Goal: Book appointment/travel/reservation

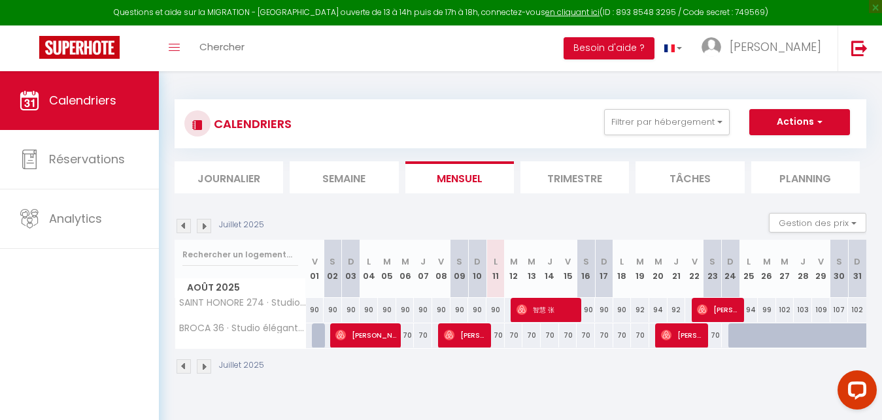
click at [452, 330] on img at bounding box center [449, 335] width 10 height 10
select select "OK"
select select "1"
select select "0"
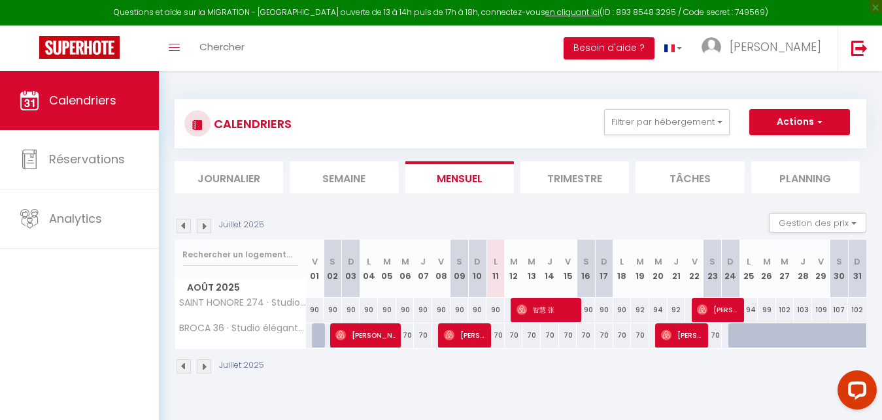
select select "1"
select select
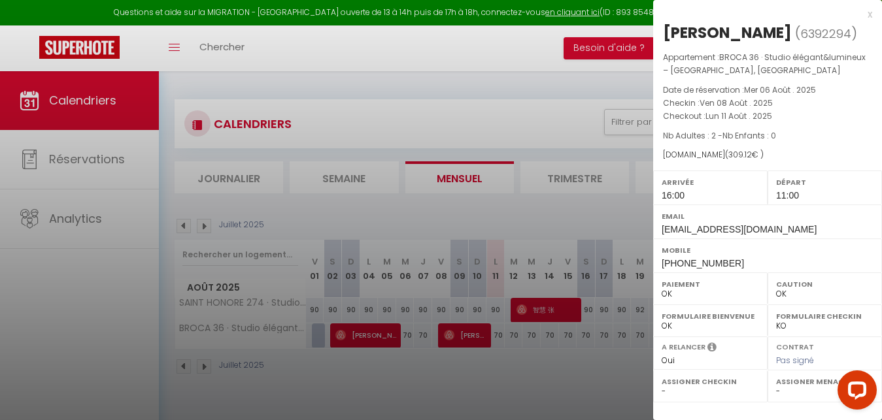
drag, startPoint x: 748, startPoint y: 67, endPoint x: 718, endPoint y: 55, distance: 32.5
click at [718, 55] on p "Appartement : BROCA 36 · Studio élégant&lumineux – [GEOGRAPHIC_DATA], [GEOGRAPH…" at bounding box center [767, 64] width 209 height 26
copy p ": BROCA 36 · Studio élégant&lumineux – [GEOGRAPHIC_DATA], [GEOGRAPHIC_DATA]"
click at [866, 12] on div "x" at bounding box center [762, 15] width 219 height 16
